Goal: Information Seeking & Learning: Find specific fact

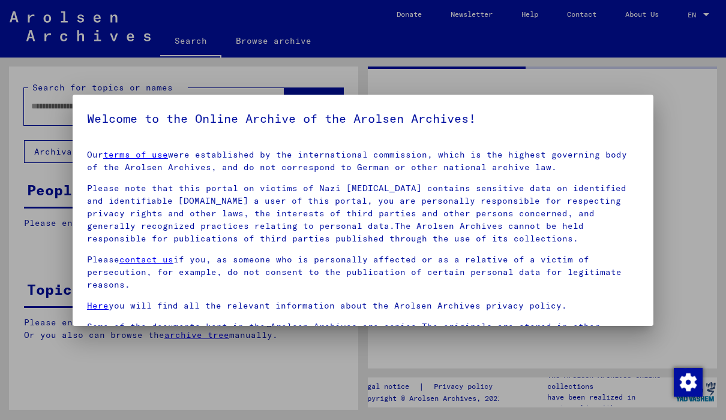
type input "******"
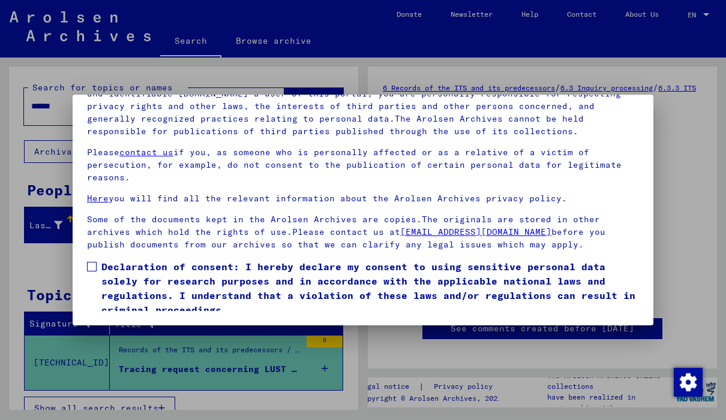
scroll to position [136, 0]
click at [92, 260] on label "Declaration of consent: I hereby declare my consent to using sensitive personal…" at bounding box center [363, 289] width 552 height 58
click at [113, 323] on button "I agree" at bounding box center [116, 334] width 58 height 23
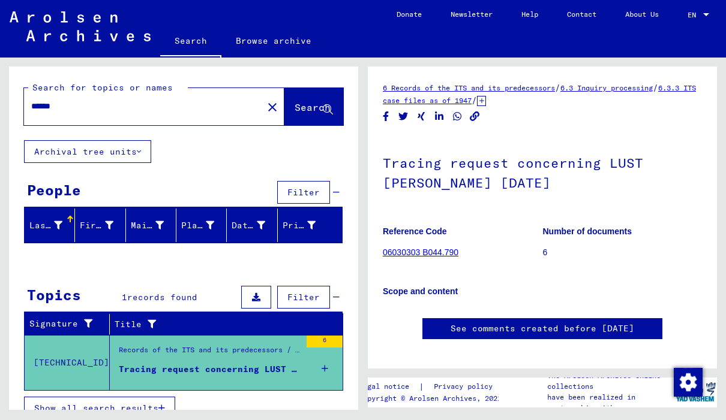
scroll to position [0, 0]
click at [182, 112] on input "******" at bounding box center [143, 106] width 224 height 13
click at [265, 110] on mat-icon "close" at bounding box center [272, 107] width 14 height 14
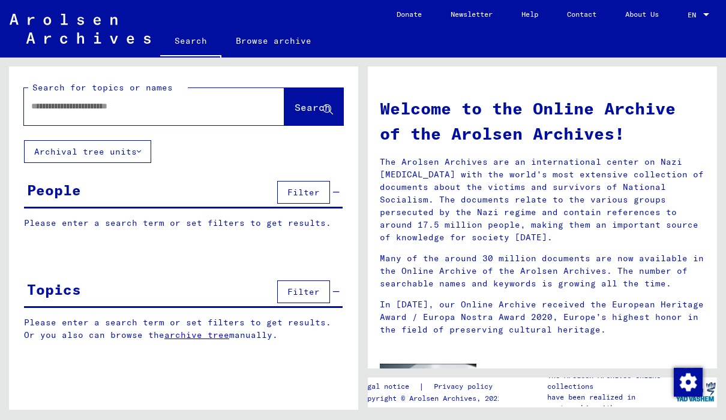
click at [135, 100] on input "text" at bounding box center [139, 106] width 217 height 13
type input "****"
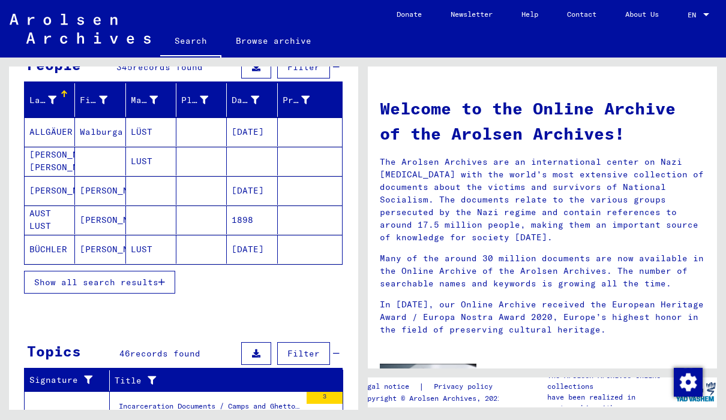
scroll to position [126, 0]
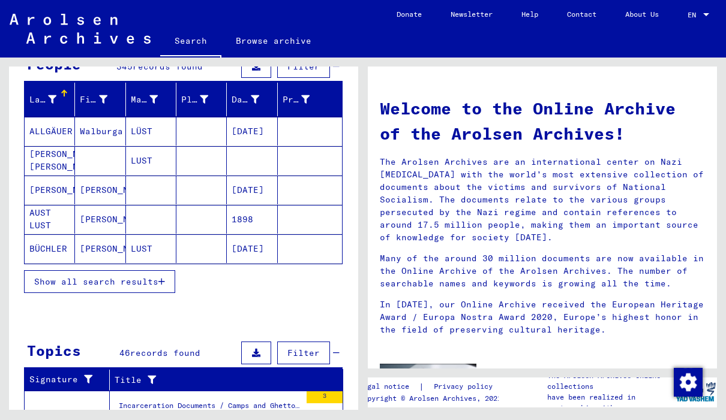
click at [64, 275] on button "Show all search results" at bounding box center [99, 282] width 151 height 23
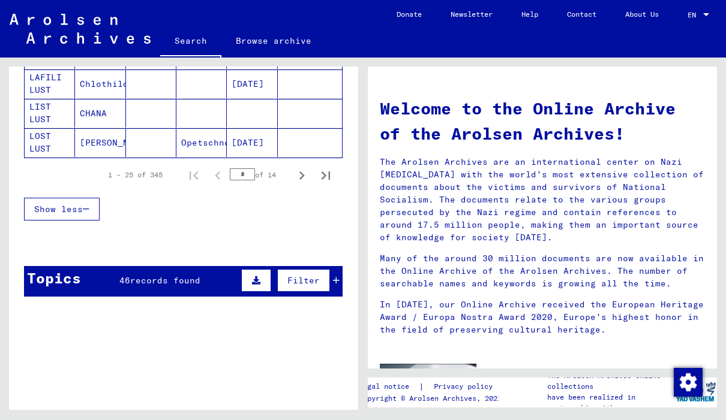
scroll to position [765, 0]
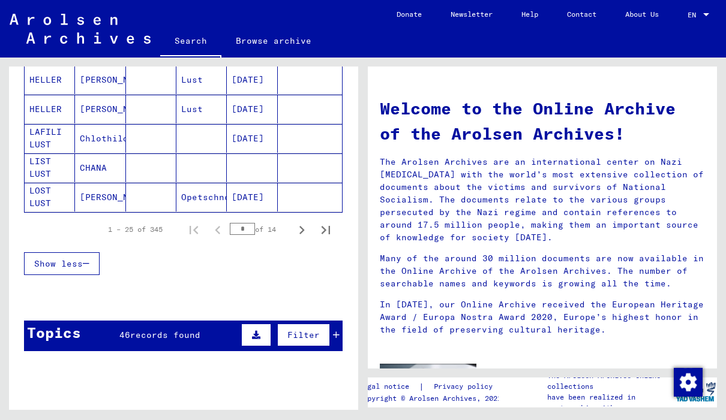
click at [310, 230] on button "Next page" at bounding box center [302, 230] width 24 height 24
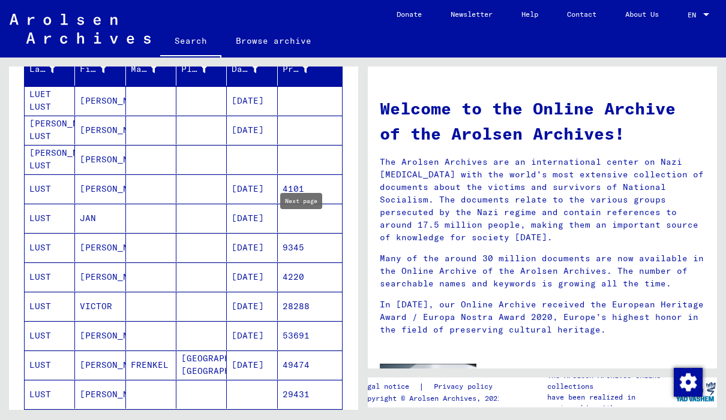
scroll to position [156, 0]
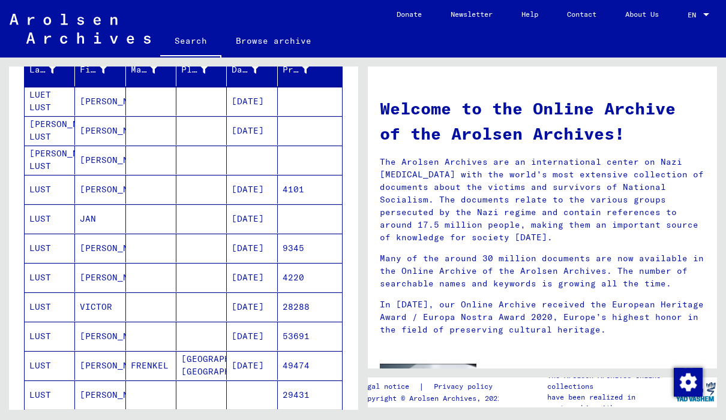
click at [55, 215] on mat-cell "LUST" at bounding box center [50, 219] width 50 height 29
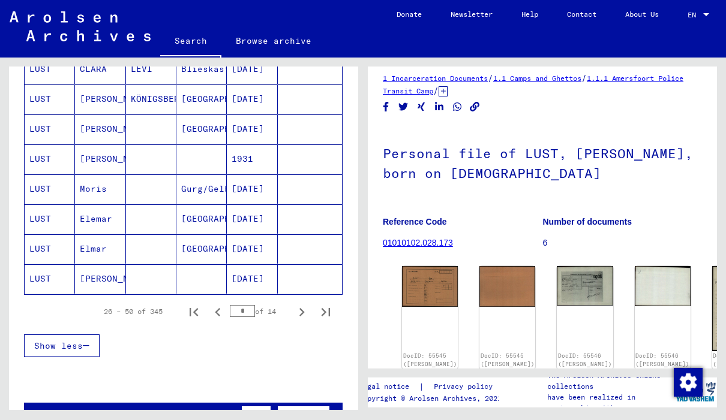
scroll to position [709, 0]
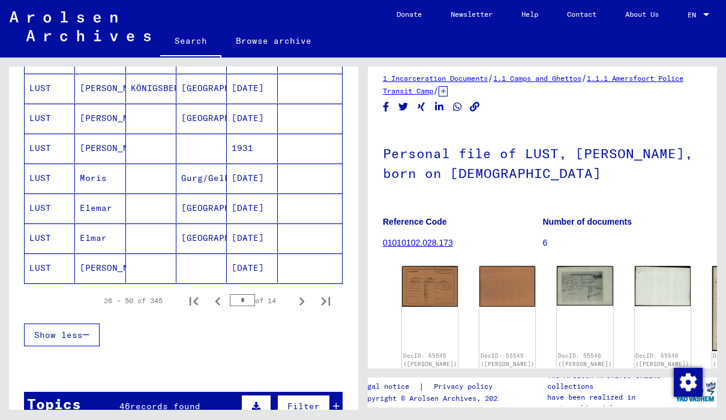
click at [307, 303] on icon "Next page" at bounding box center [301, 301] width 17 height 17
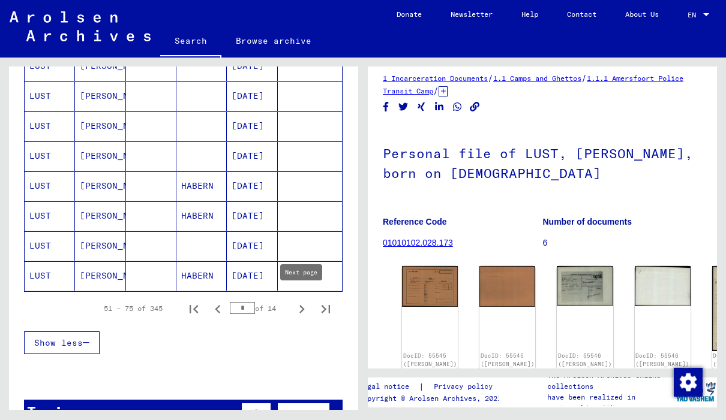
scroll to position [704, 0]
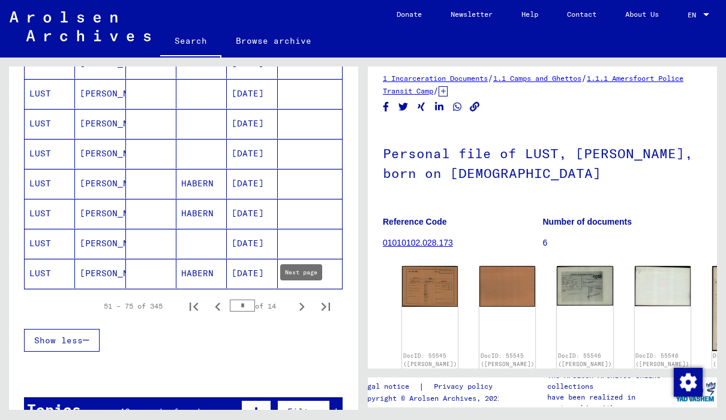
click at [303, 306] on icon "Next page" at bounding box center [301, 307] width 17 height 17
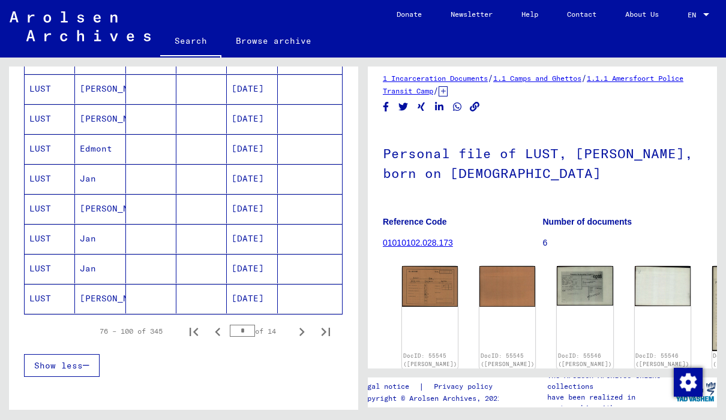
scroll to position [685, 0]
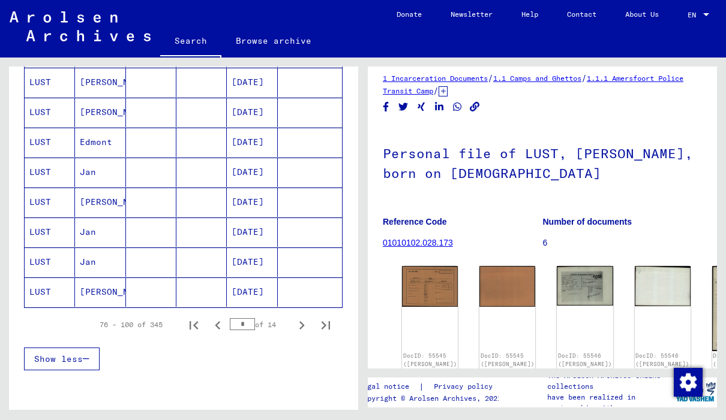
click at [92, 167] on mat-cell "Jan" at bounding box center [100, 172] width 50 height 29
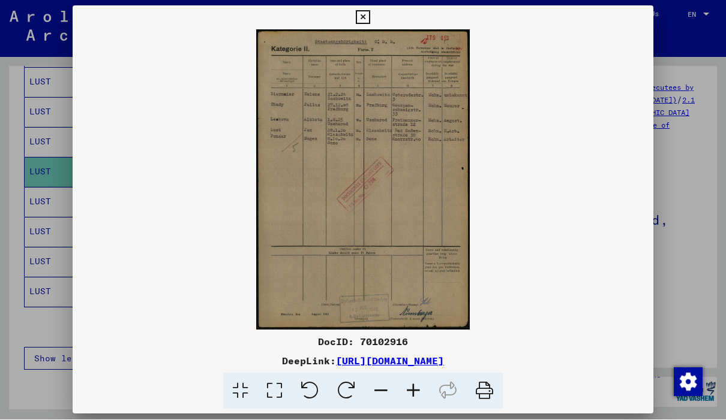
click at [373, 26] on button at bounding box center [362, 18] width 21 height 24
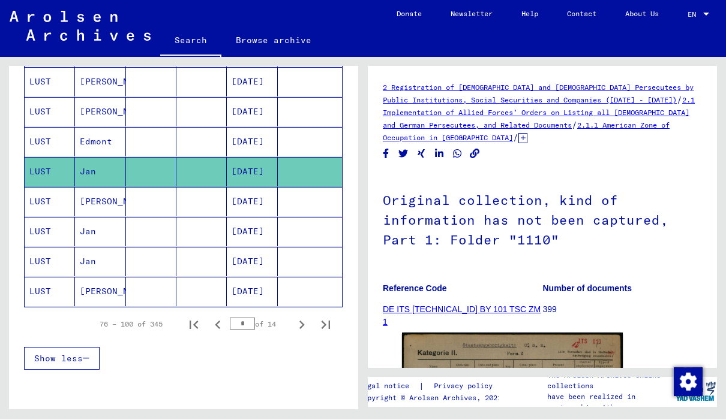
click at [56, 230] on mat-cell "LUST" at bounding box center [50, 232] width 50 height 29
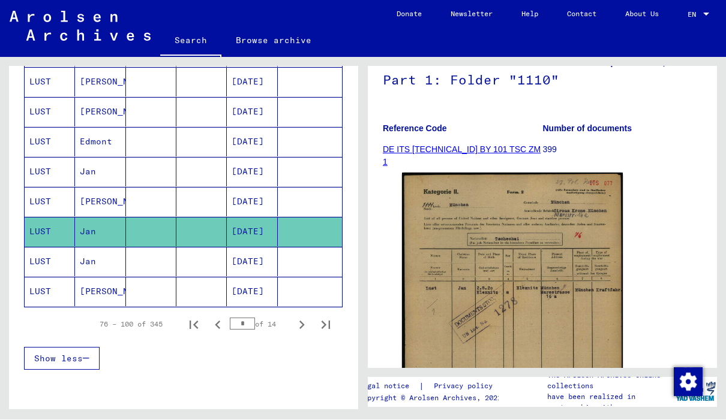
scroll to position [167, 0]
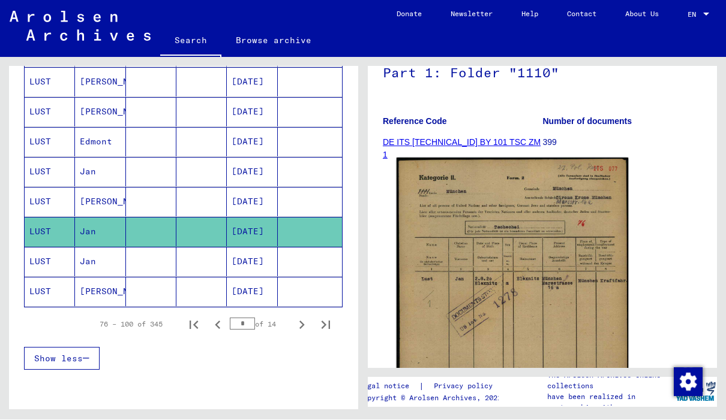
click at [550, 268] on img at bounding box center [512, 318] width 232 height 321
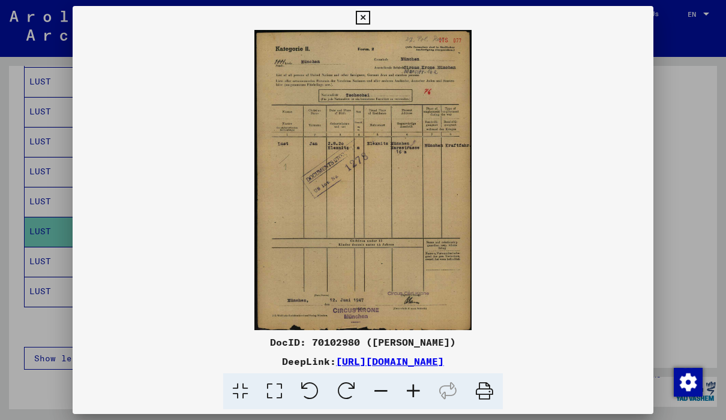
click at [373, 22] on button at bounding box center [362, 18] width 21 height 24
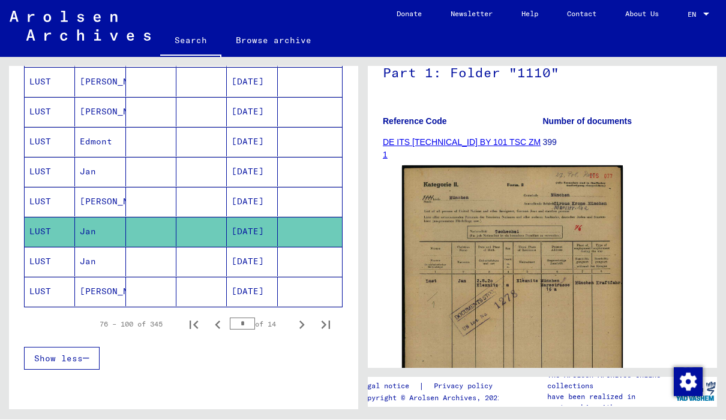
click at [82, 257] on mat-cell "Jan" at bounding box center [100, 262] width 50 height 29
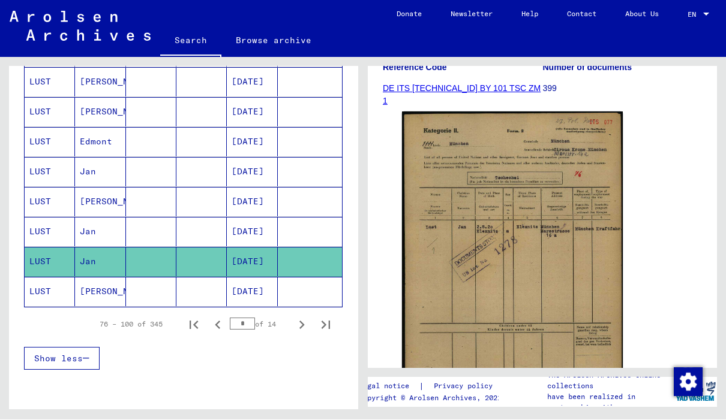
scroll to position [222, 0]
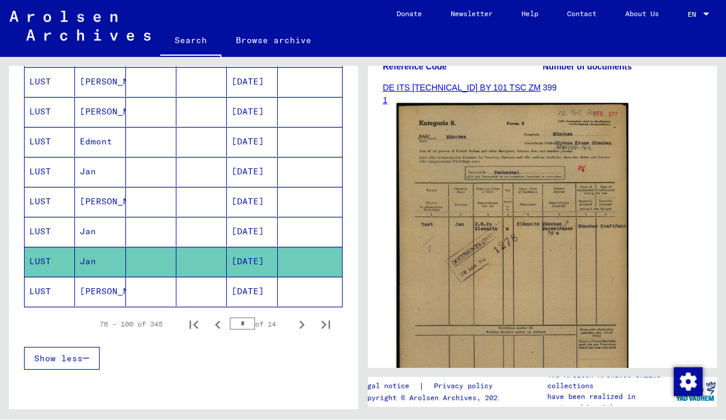
click at [561, 242] on img at bounding box center [512, 264] width 232 height 321
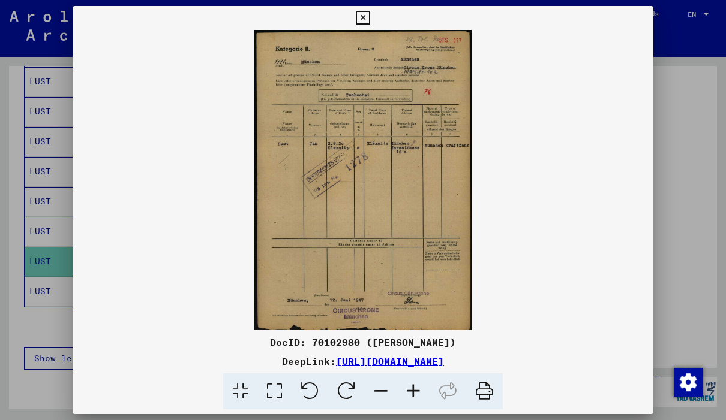
click at [369, 23] on icon at bounding box center [363, 18] width 14 height 14
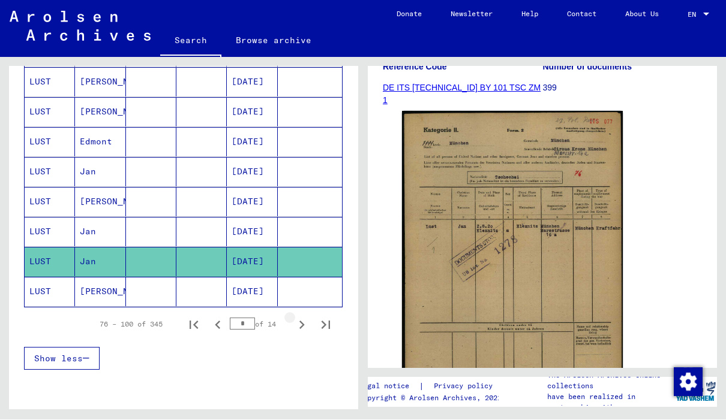
click at [308, 326] on icon "Next page" at bounding box center [301, 325] width 17 height 17
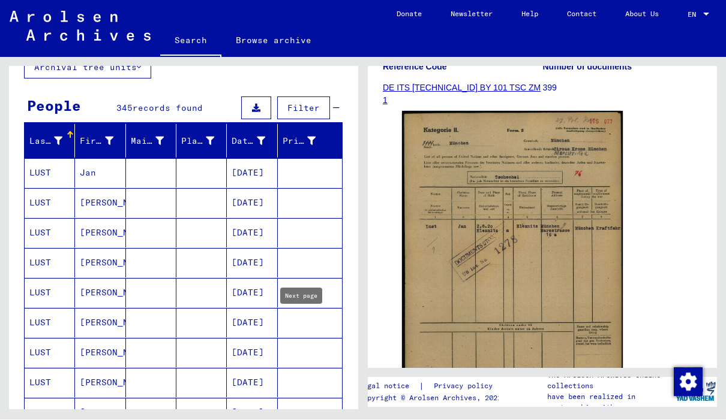
scroll to position [80, 0]
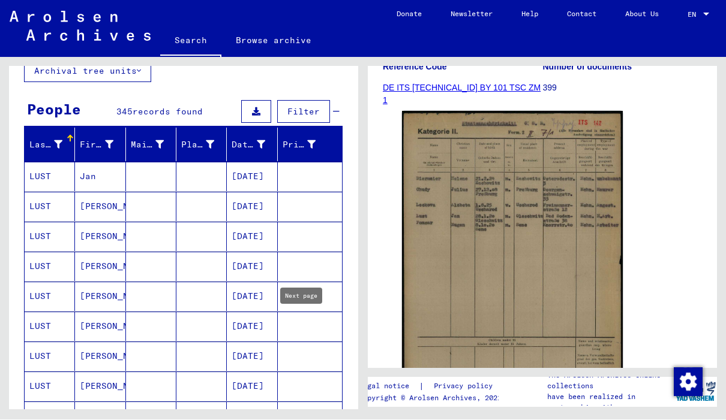
click at [54, 174] on mat-cell "LUST" at bounding box center [50, 177] width 50 height 29
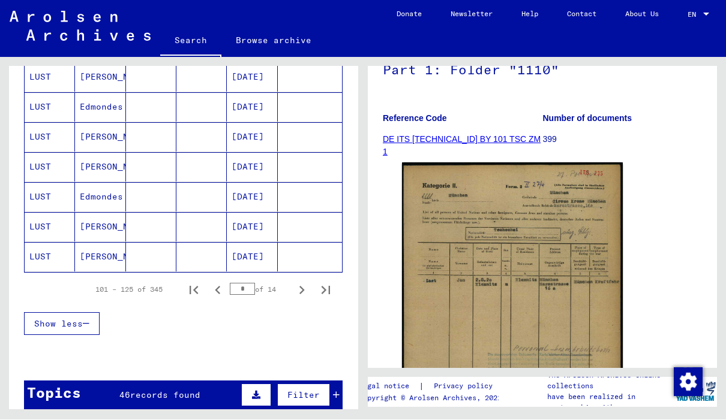
scroll to position [720, 0]
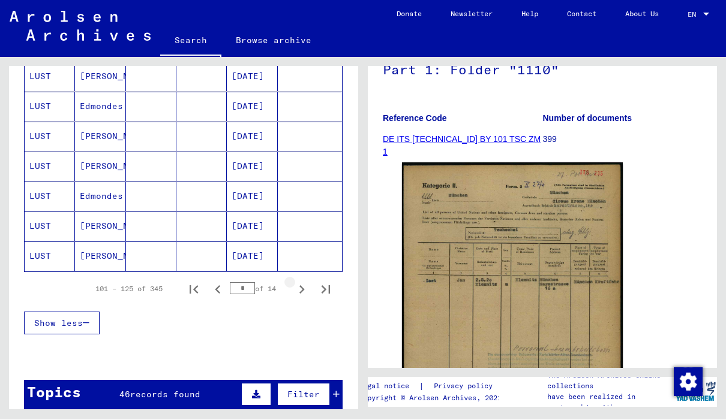
click at [305, 284] on icon "Next page" at bounding box center [301, 290] width 17 height 17
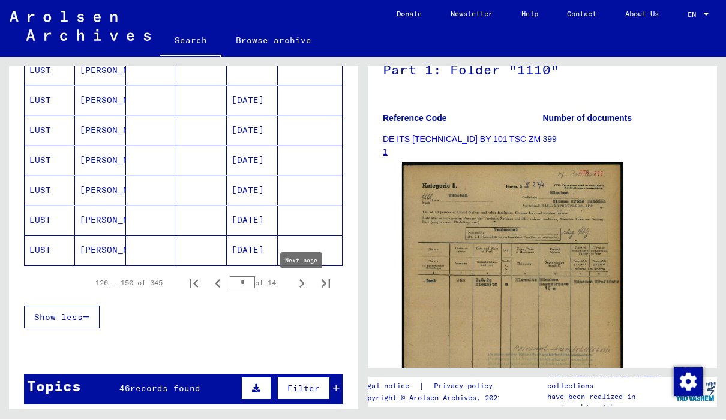
scroll to position [726, 0]
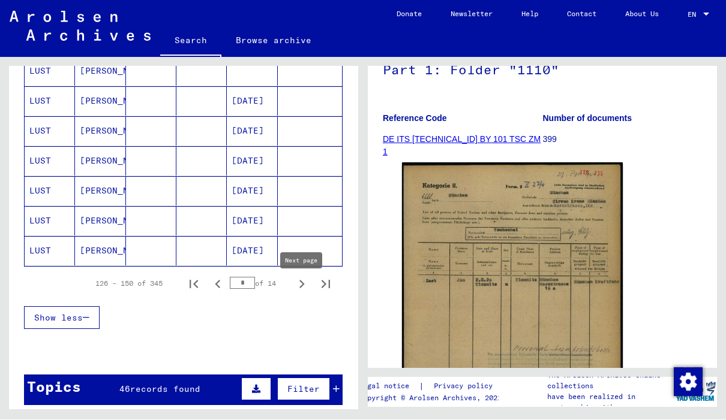
click at [306, 286] on icon "Next page" at bounding box center [301, 285] width 17 height 17
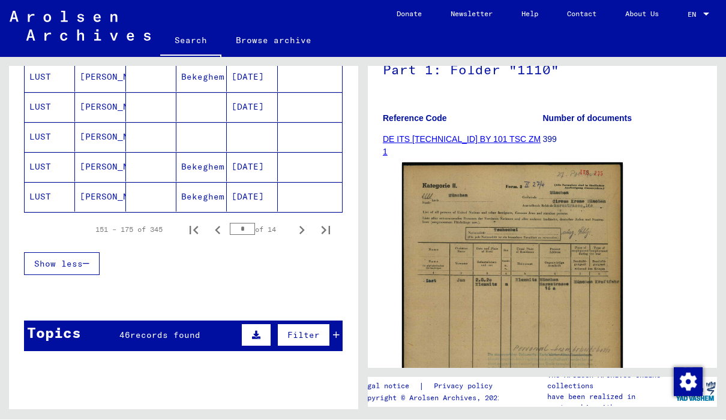
scroll to position [777, 0]
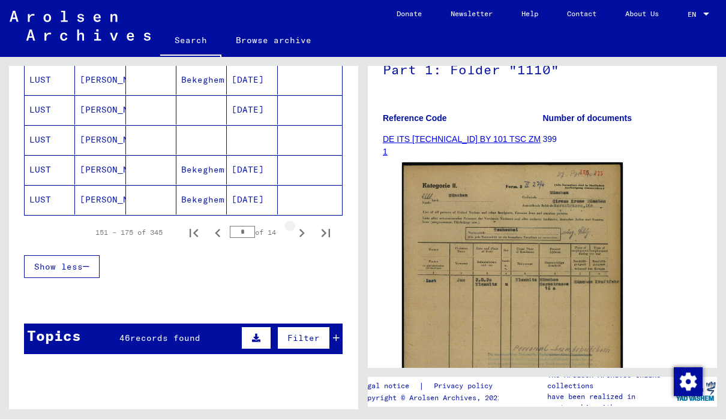
click at [309, 232] on icon "Next page" at bounding box center [301, 234] width 17 height 17
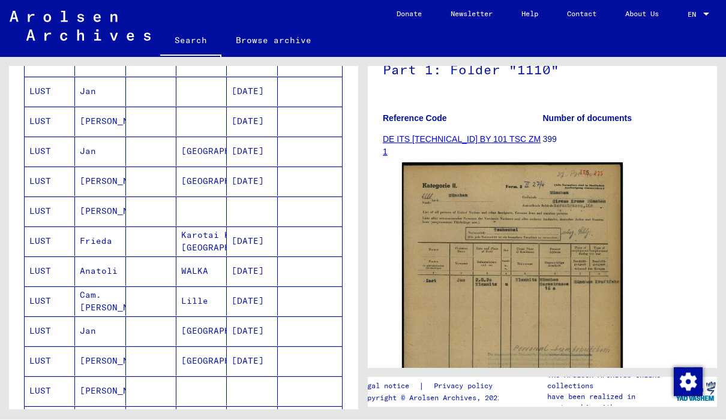
scroll to position [554, 0]
click at [48, 149] on mat-cell "LUST" at bounding box center [50, 153] width 50 height 29
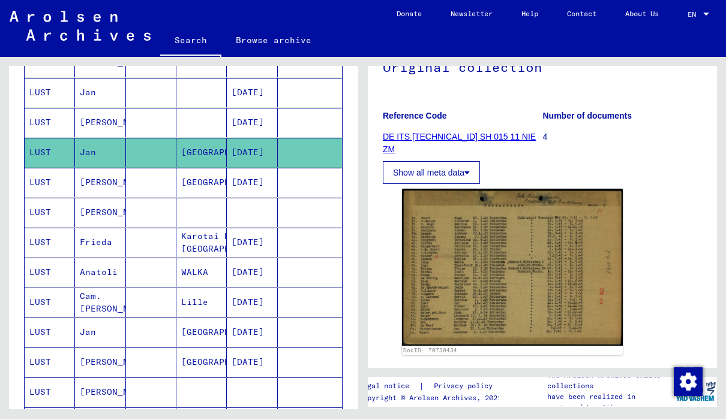
scroll to position [195, 0]
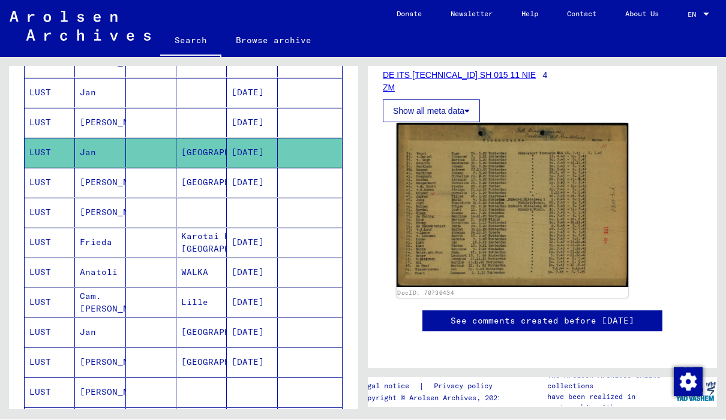
click at [566, 229] on img at bounding box center [512, 206] width 232 height 164
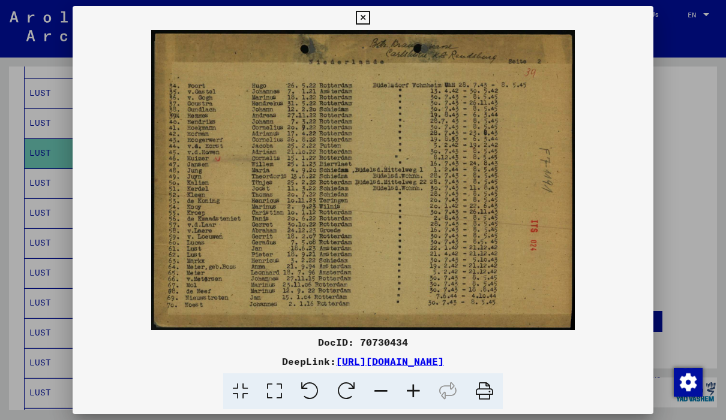
click at [369, 24] on icon at bounding box center [363, 18] width 14 height 14
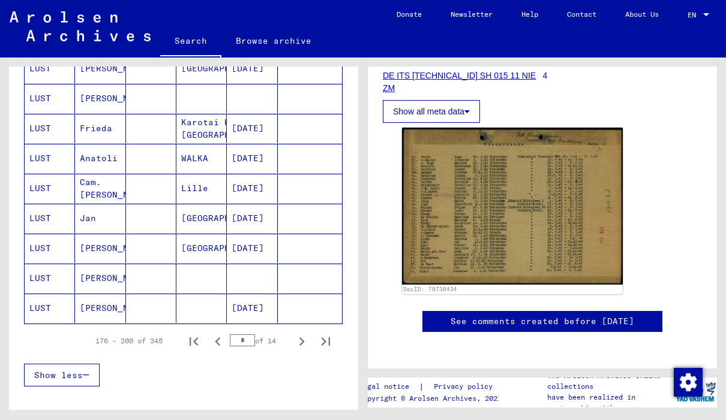
scroll to position [696, 0]
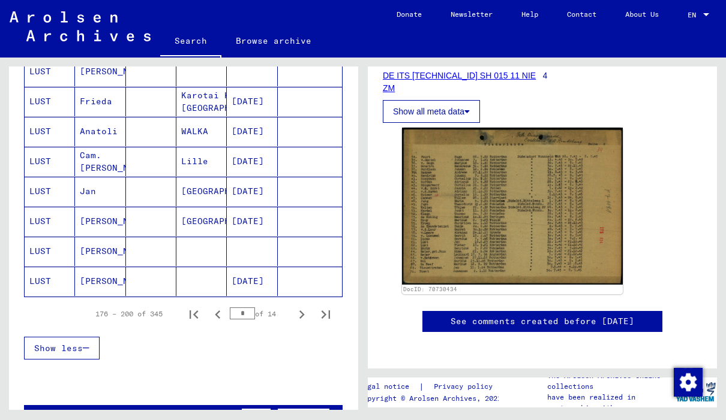
click at [88, 189] on mat-cell "Jan" at bounding box center [100, 191] width 50 height 29
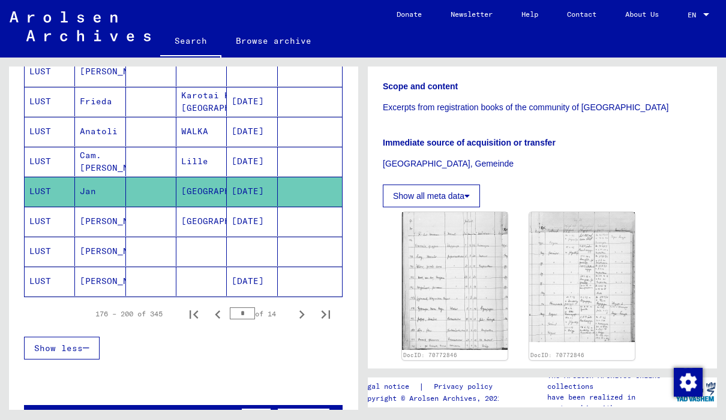
scroll to position [292, 0]
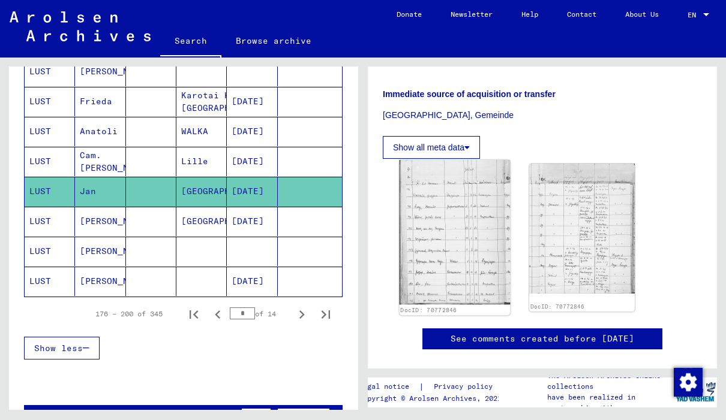
click at [462, 222] on img at bounding box center [454, 232] width 111 height 145
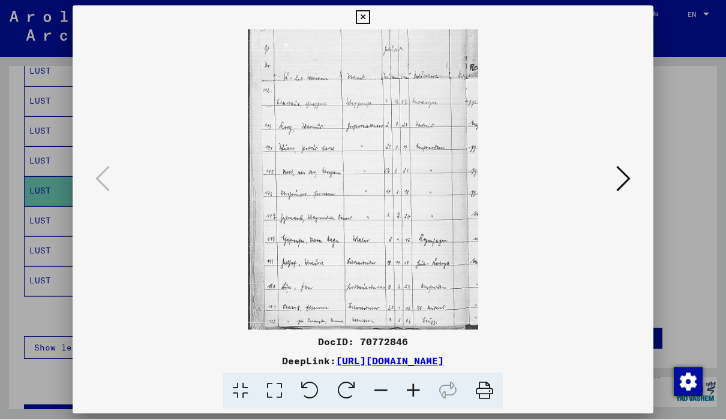
click at [628, 179] on icon at bounding box center [623, 179] width 14 height 29
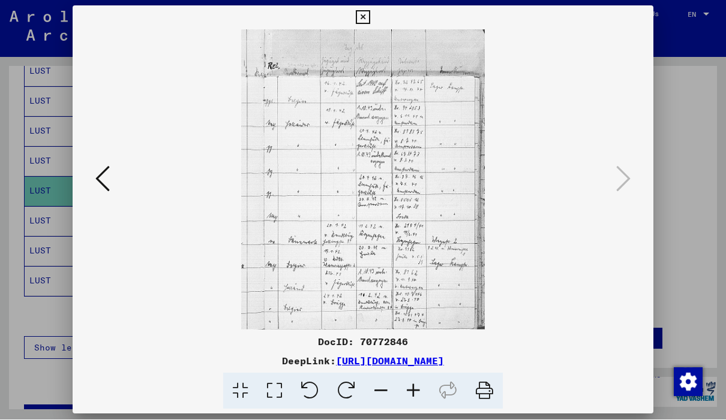
click at [369, 23] on icon at bounding box center [363, 18] width 14 height 14
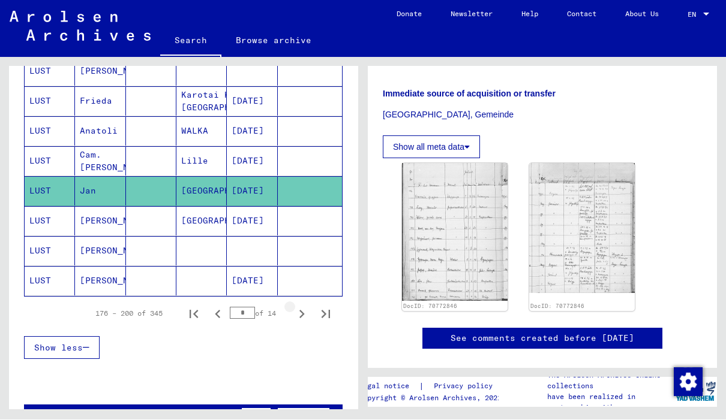
click at [305, 315] on icon "Next page" at bounding box center [301, 314] width 17 height 17
type input "*"
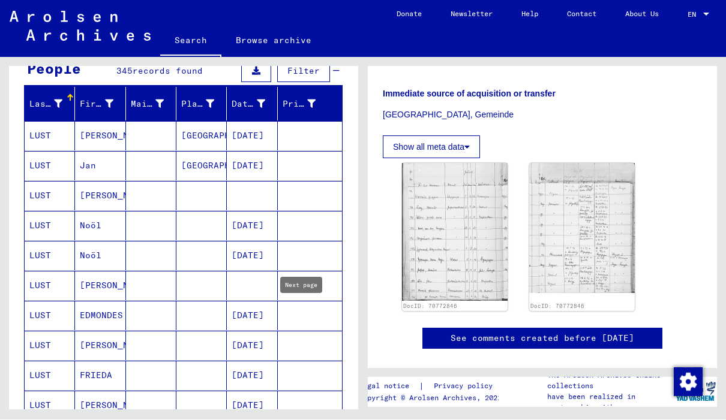
scroll to position [122, 0]
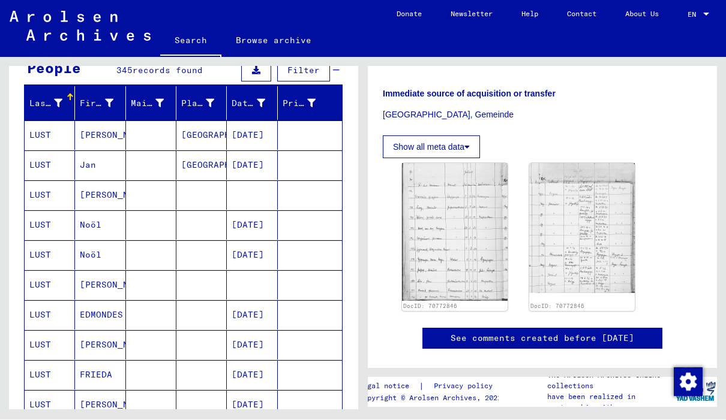
click at [95, 160] on mat-cell "Jan" at bounding box center [100, 165] width 50 height 29
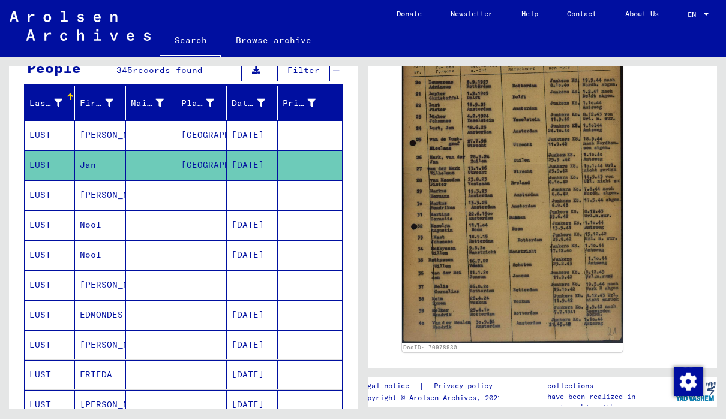
scroll to position [286, 0]
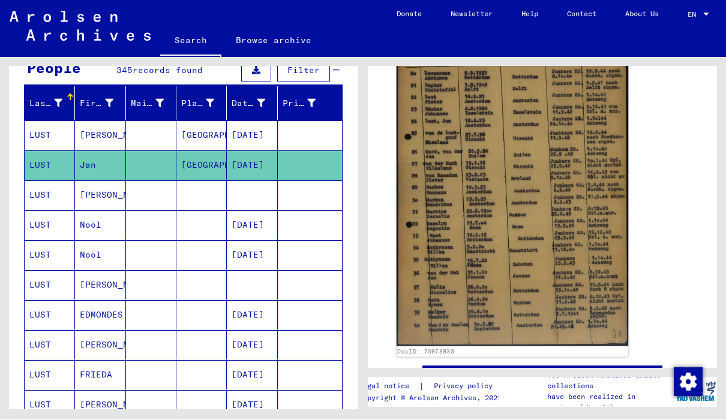
click at [537, 210] on img at bounding box center [512, 183] width 232 height 327
